Goal: Task Accomplishment & Management: Use online tool/utility

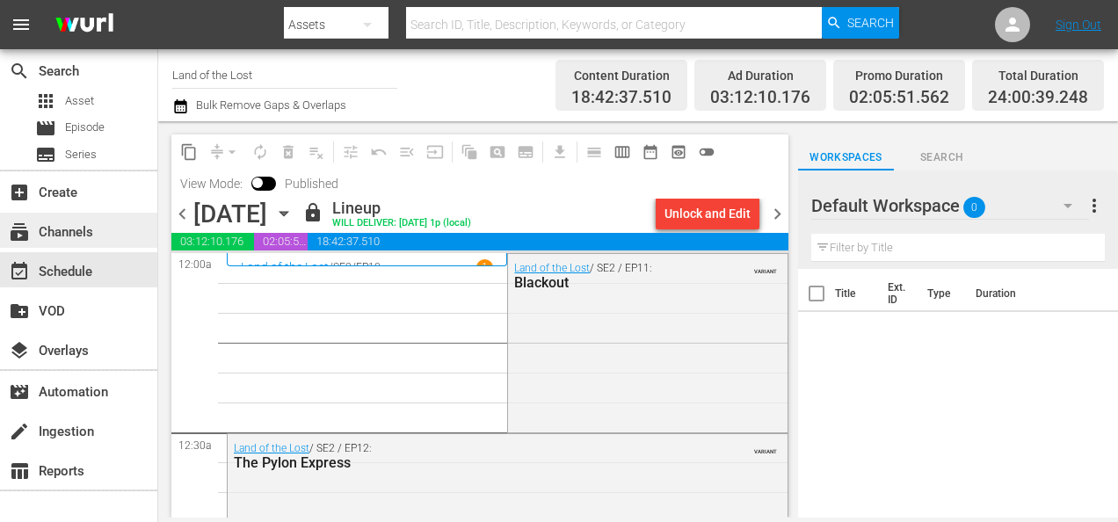
click at [84, 237] on div "subscriptions Channels" at bounding box center [49, 229] width 98 height 16
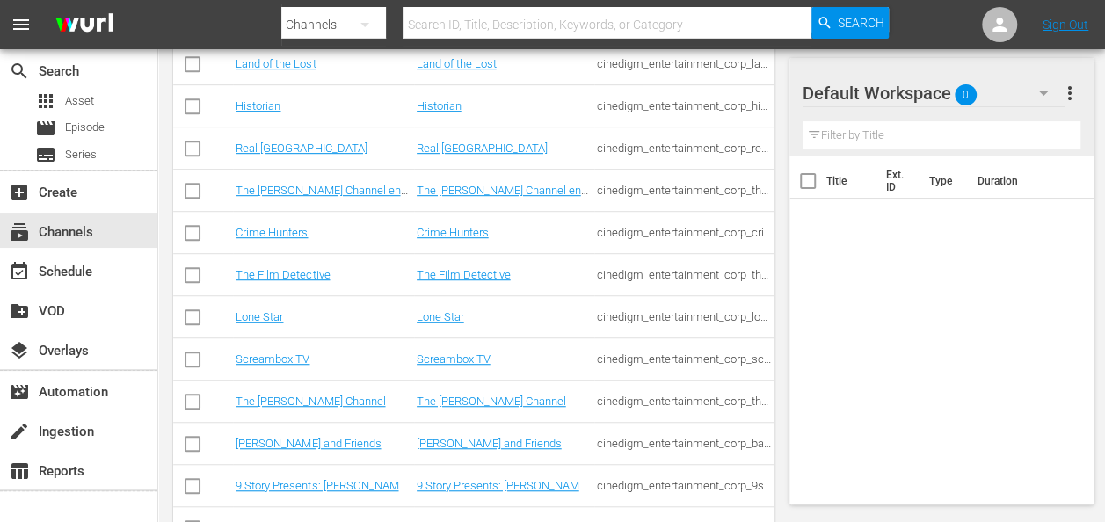
scroll to position [497, 0]
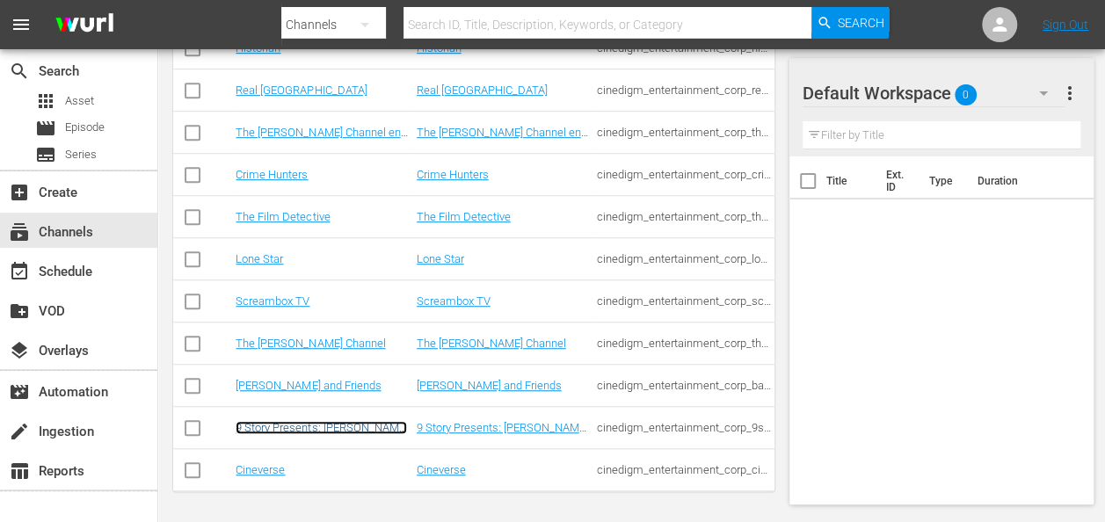
click at [313, 426] on link "9 Story Presents: [PERSON_NAME] and Friends" at bounding box center [321, 434] width 171 height 26
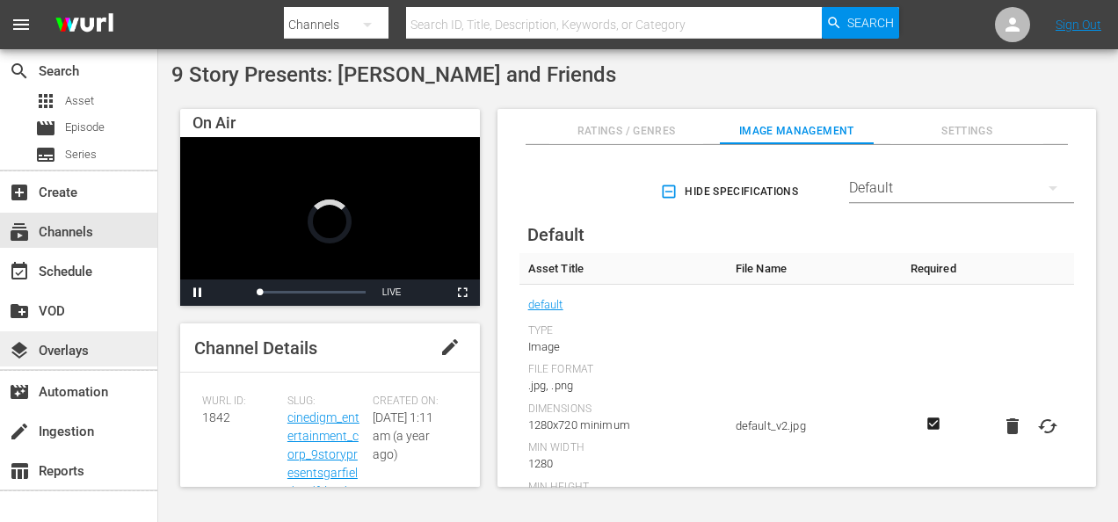
click at [81, 350] on div "layers Overlays" at bounding box center [49, 348] width 98 height 16
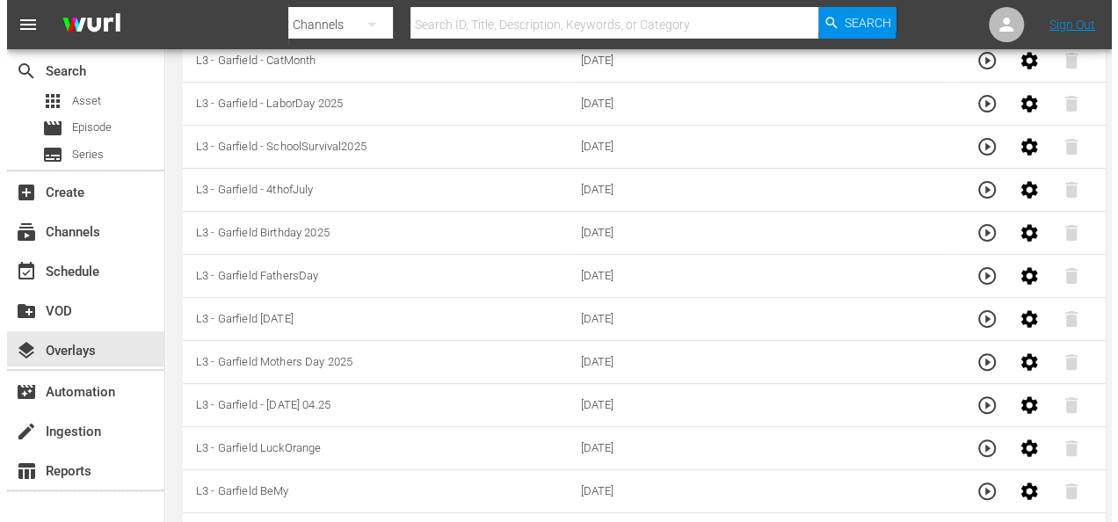
scroll to position [330, 0]
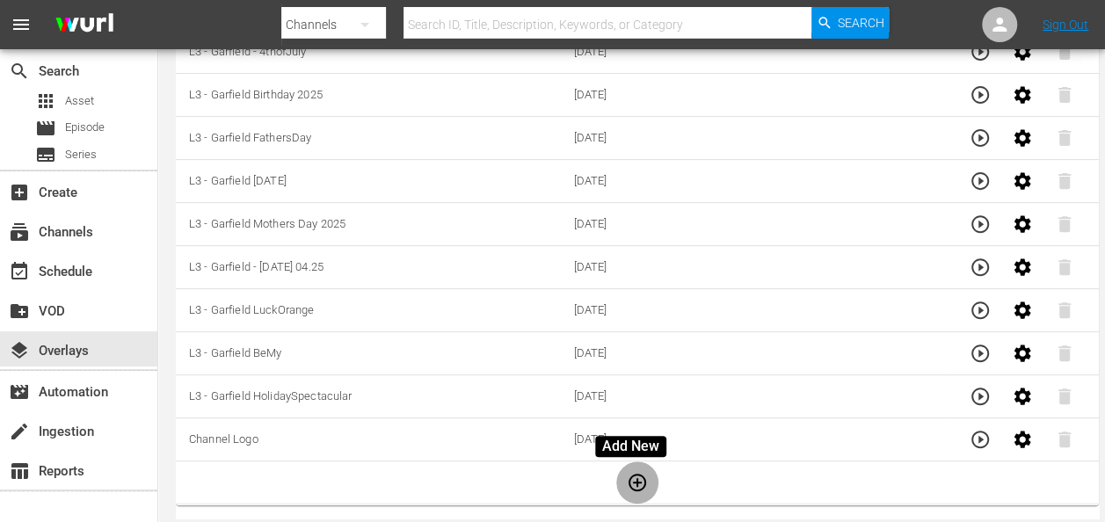
click at [636, 480] on icon "button" at bounding box center [637, 482] width 21 height 21
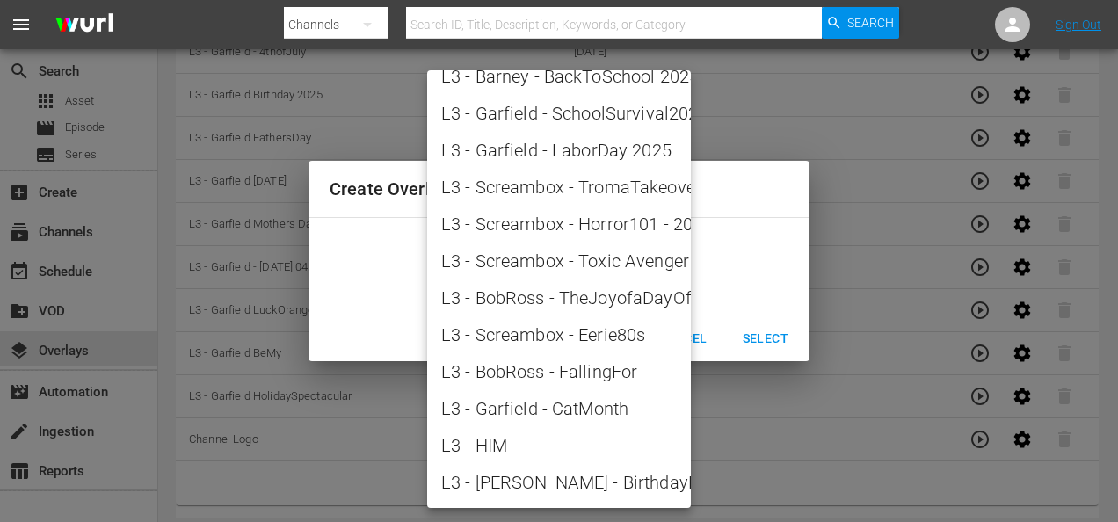
scroll to position [2271, 0]
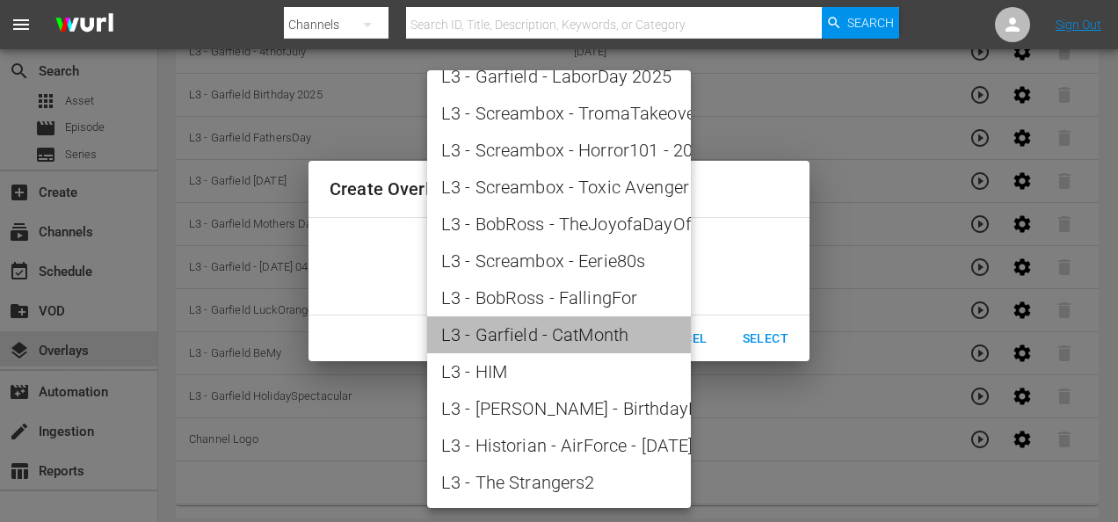
click at [571, 330] on span "L3 - Garfield - CatMonth" at bounding box center [559, 335] width 236 height 26
type input "L3 - Garfield - CatMonth"
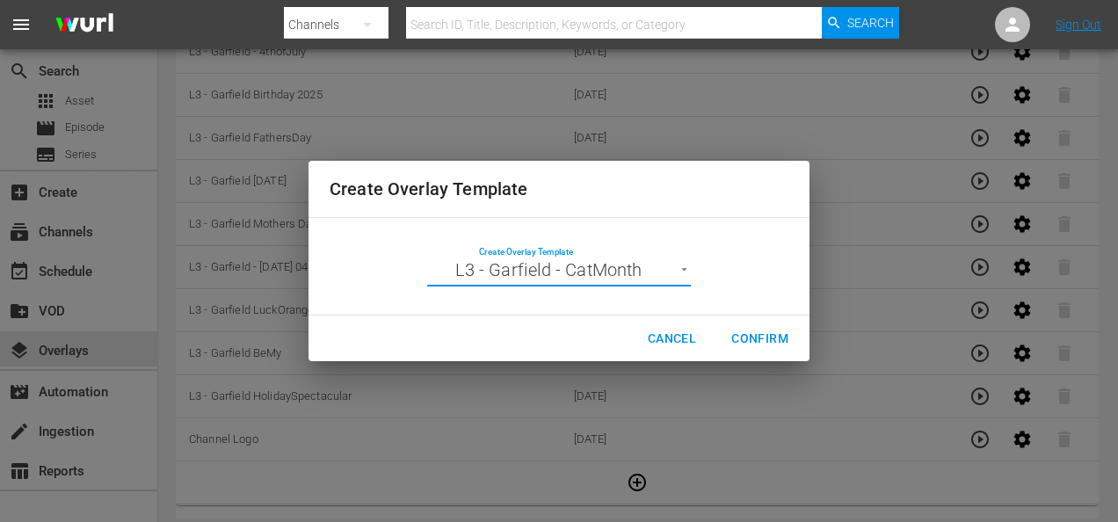
click at [756, 334] on span "Confirm" at bounding box center [759, 339] width 57 height 22
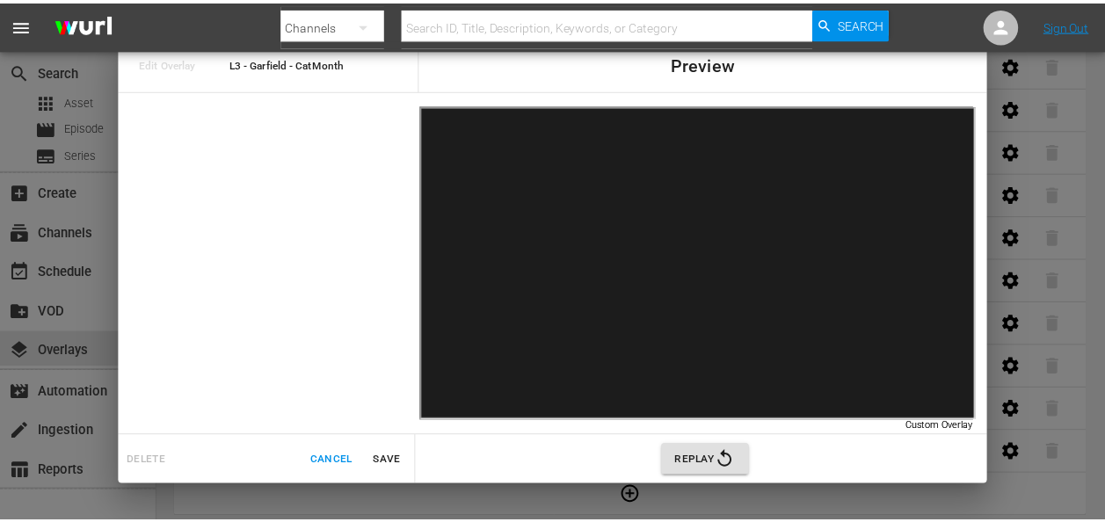
scroll to position [330, 0]
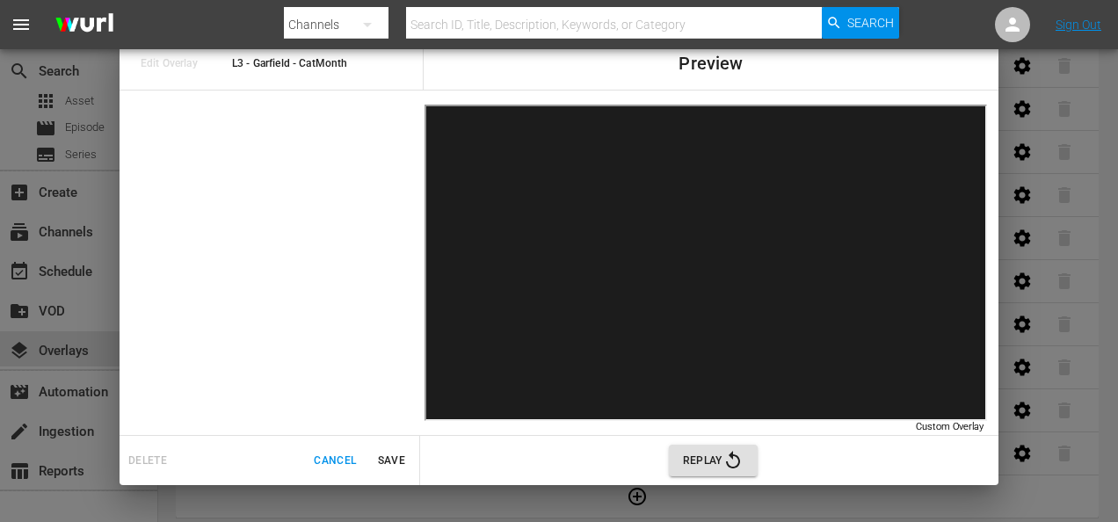
click at [730, 455] on icon "button" at bounding box center [733, 460] width 14 height 18
click at [717, 453] on span "Replay" at bounding box center [713, 460] width 61 height 21
click at [329, 457] on span "Cancel" at bounding box center [335, 461] width 42 height 18
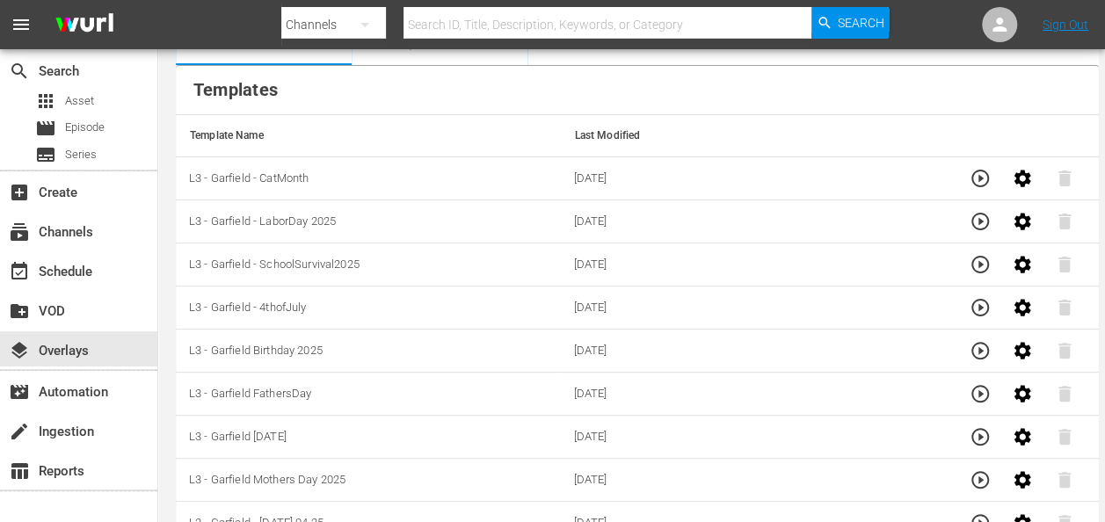
scroll to position [88, 0]
click at [981, 184] on icon "button" at bounding box center [979, 178] width 21 height 21
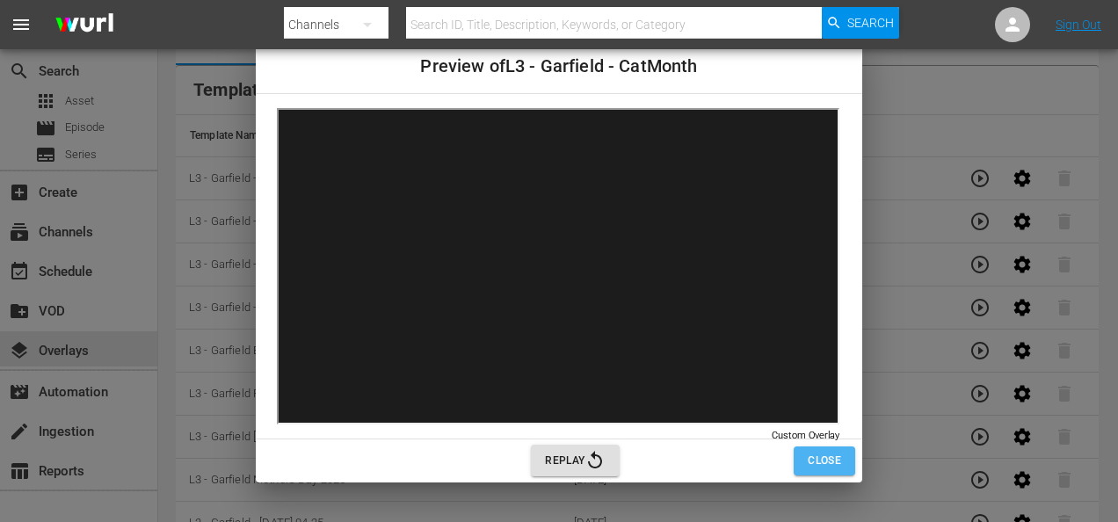
click at [830, 452] on span "Close" at bounding box center [824, 461] width 33 height 18
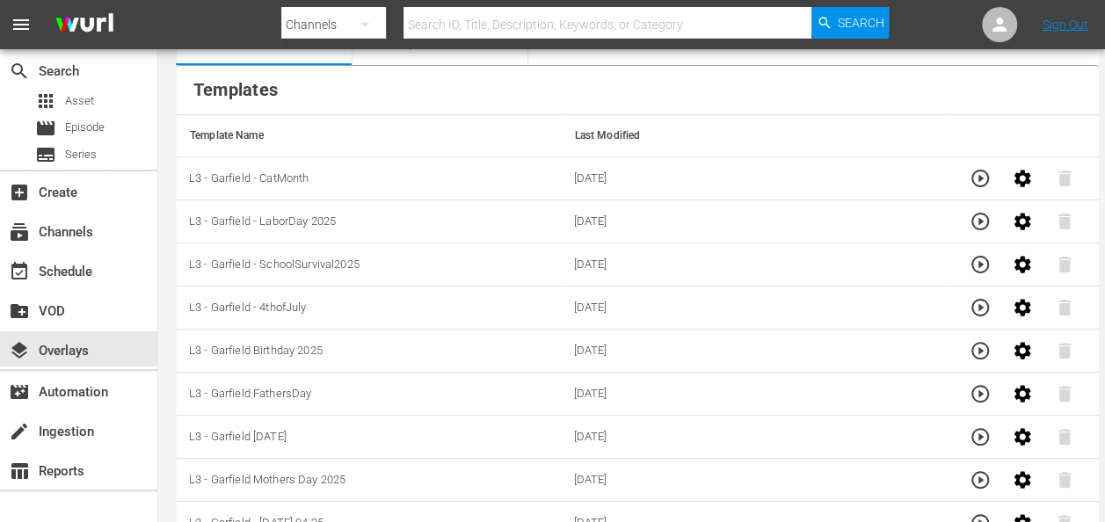
click at [719, 170] on td "[DATE]" at bounding box center [753, 178] width 385 height 43
click at [972, 178] on icon "button" at bounding box center [980, 179] width 18 height 18
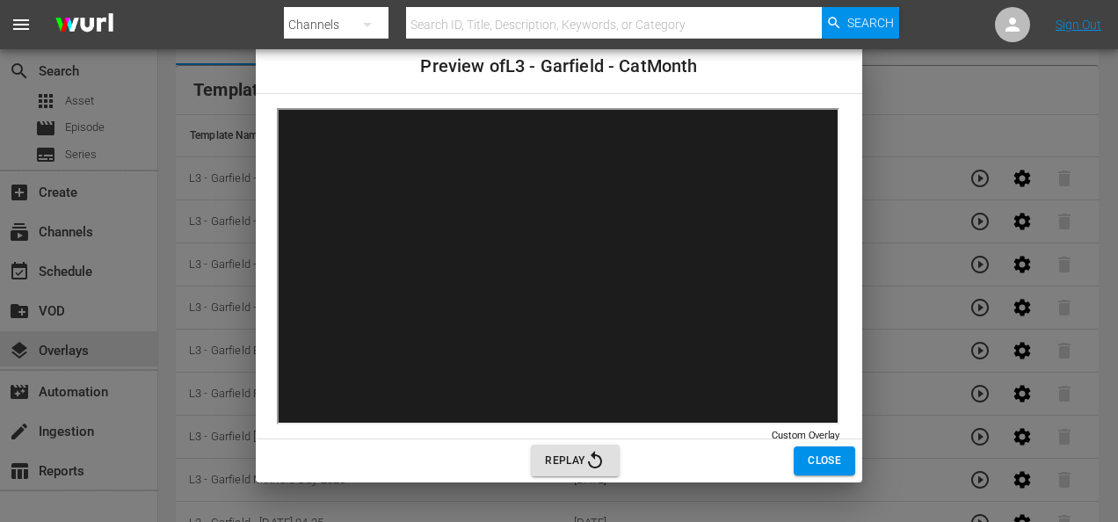
click at [826, 460] on span "Close" at bounding box center [824, 461] width 33 height 18
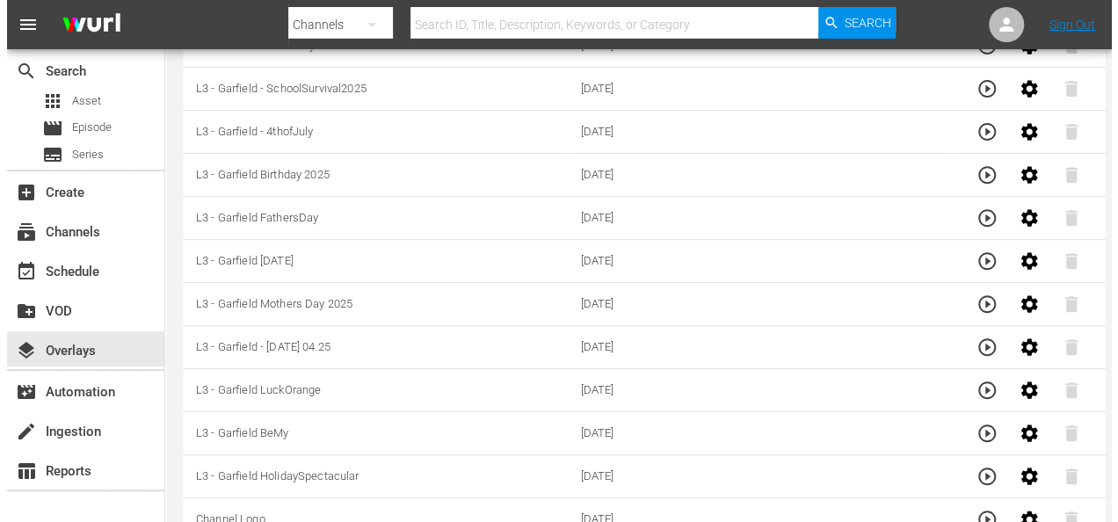
scroll to position [330, 0]
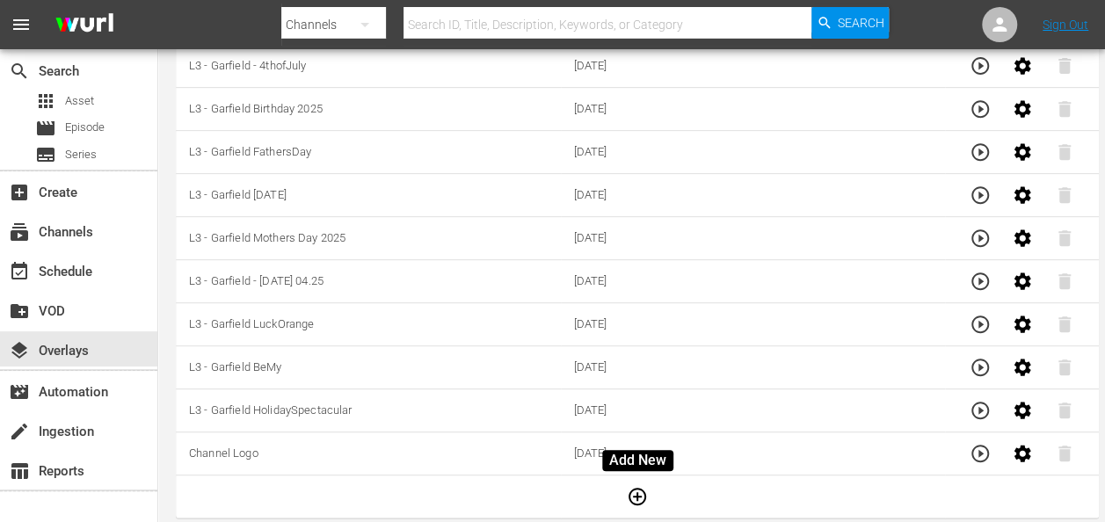
click at [642, 492] on icon "button" at bounding box center [637, 496] width 21 height 21
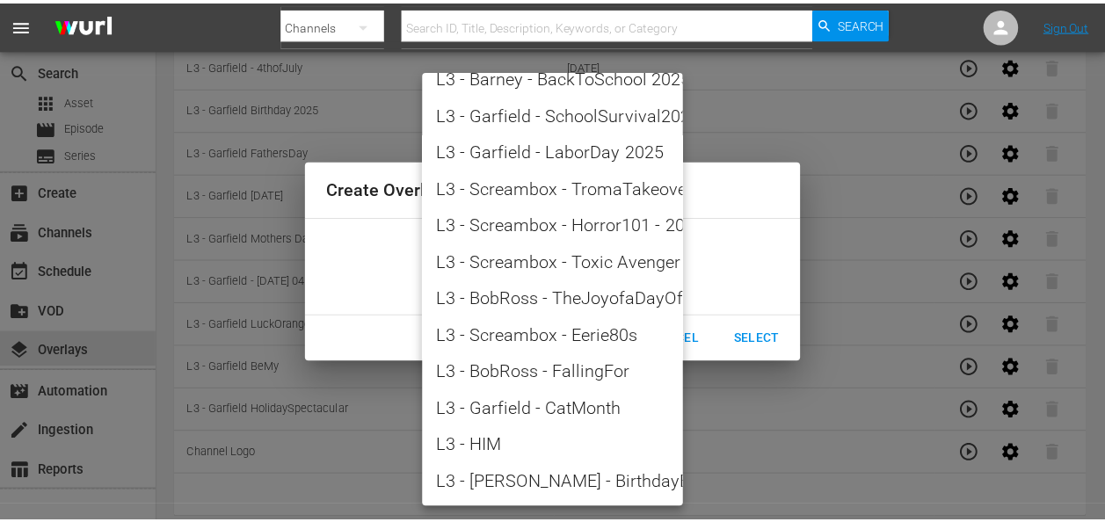
scroll to position [2271, 0]
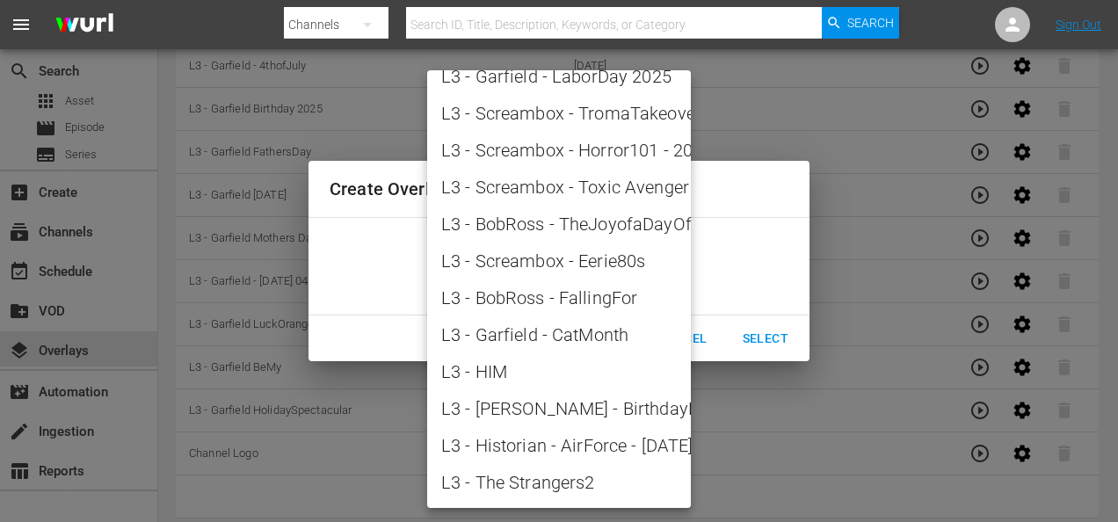
click at [768, 265] on div at bounding box center [559, 261] width 1118 height 522
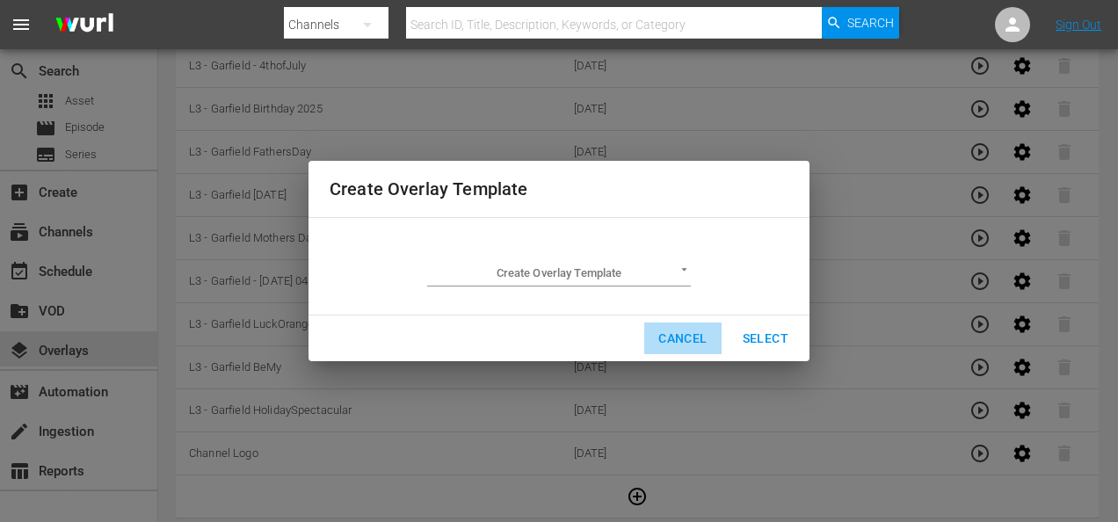
click at [675, 340] on span "Cancel" at bounding box center [682, 339] width 48 height 22
